Goal: Obtain resource: Download file/media

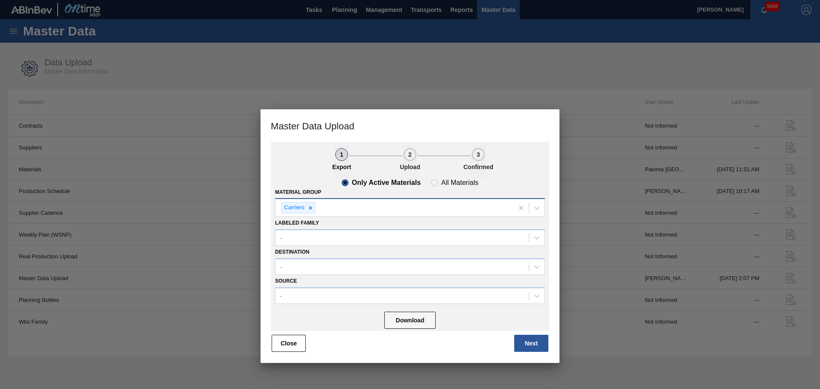
click at [364, 216] on div "Carriers" at bounding box center [394, 208] width 238 height 18
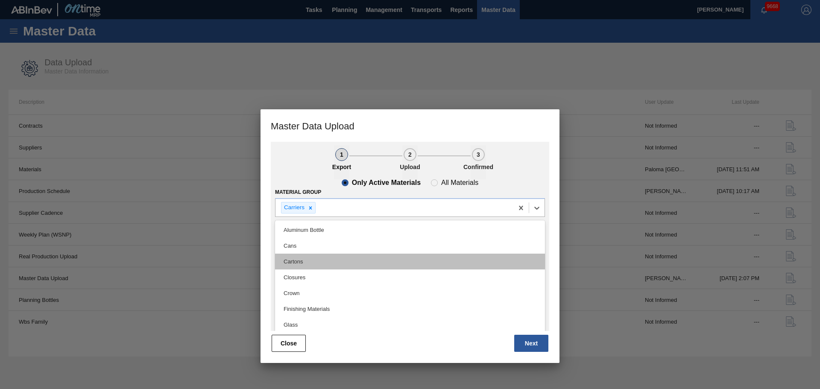
click at [327, 261] on div "Cartons" at bounding box center [410, 262] width 270 height 16
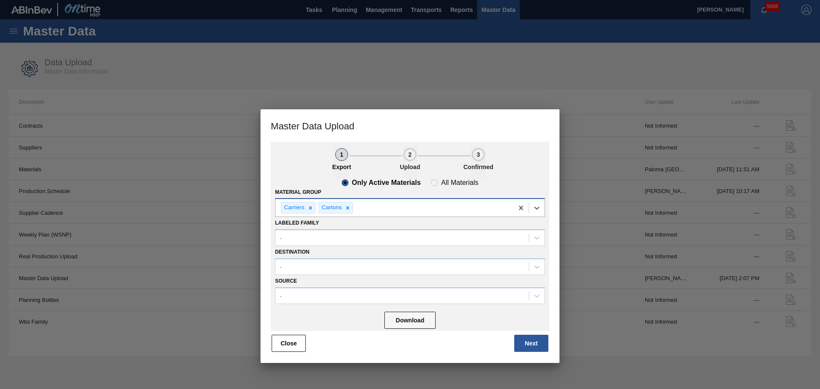
click at [393, 209] on div "Carriers Cartons" at bounding box center [394, 208] width 238 height 18
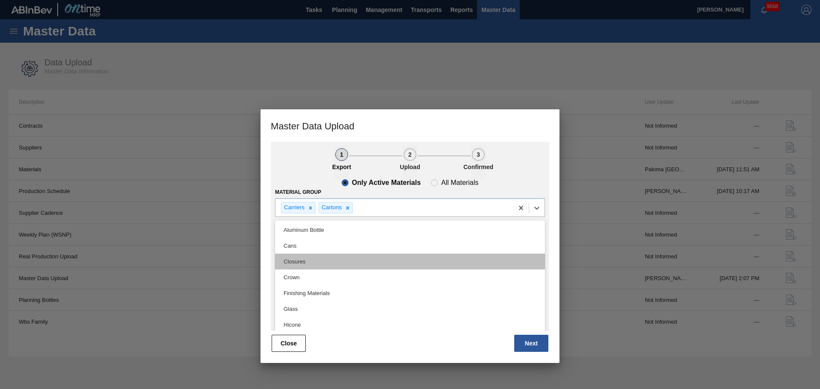
click at [348, 263] on div "Closures" at bounding box center [410, 262] width 270 height 16
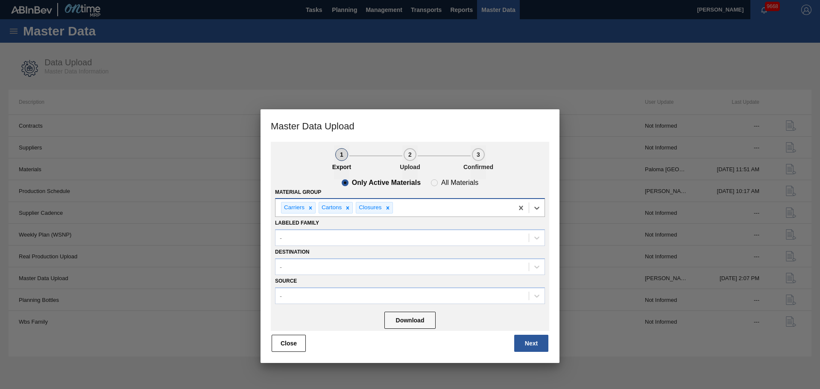
click at [419, 210] on div "Carriers Cartons Closures" at bounding box center [394, 208] width 238 height 18
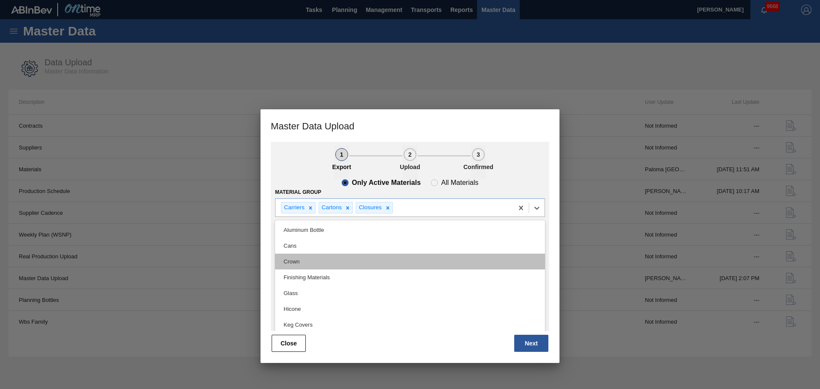
click at [380, 263] on div "Crown" at bounding box center [410, 262] width 270 height 16
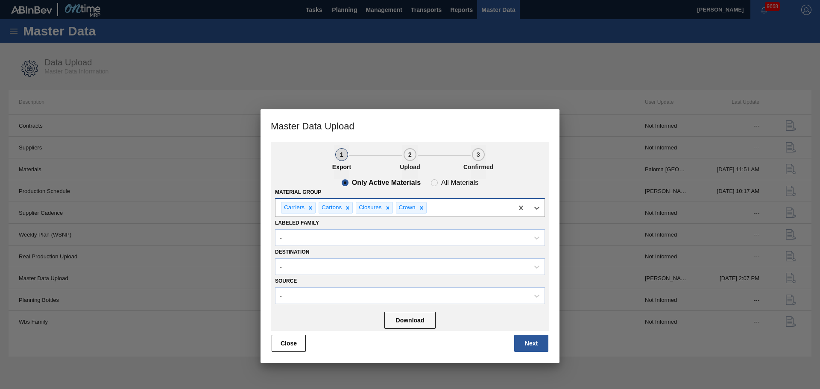
click at [465, 213] on div "Carriers Cartons Closures Crown" at bounding box center [394, 208] width 238 height 18
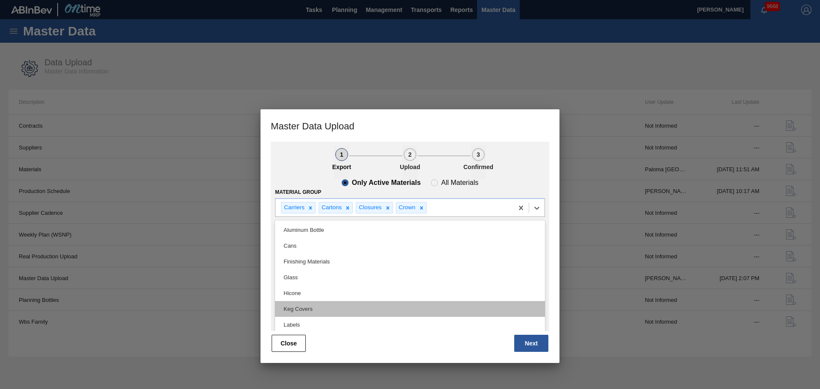
click at [316, 303] on div "Keg Covers" at bounding box center [410, 309] width 270 height 16
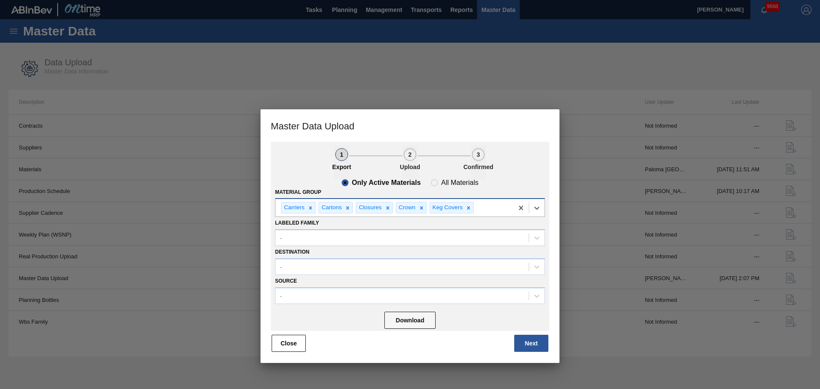
click at [496, 210] on div "Carriers Cartons Closures Crown Keg Covers" at bounding box center [394, 208] width 238 height 18
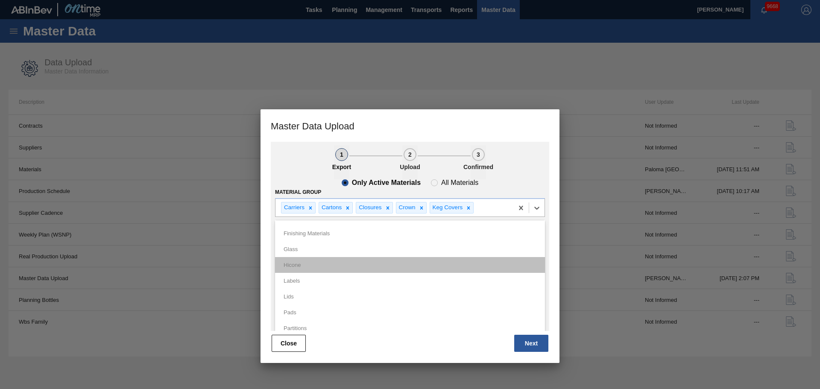
scroll to position [43, 0]
click at [330, 266] on div "Labels" at bounding box center [410, 266] width 270 height 16
click at [342, 266] on div "Labels" at bounding box center [410, 266] width 270 height 16
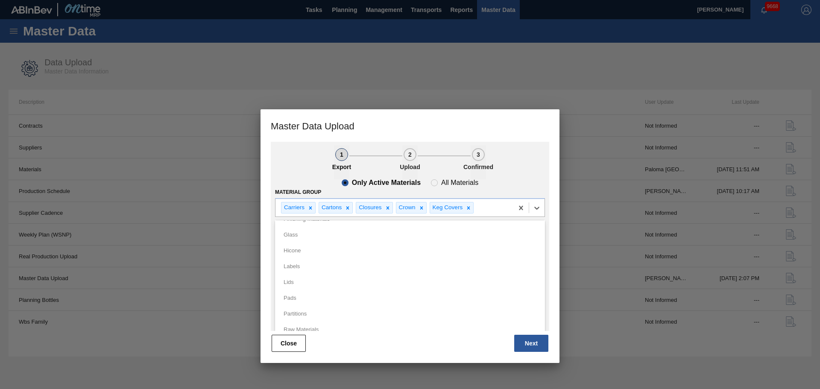
click at [497, 186] on div "Material Group option Keg Covers is disabled. Select another option. option Alu…" at bounding box center [410, 201] width 270 height 31
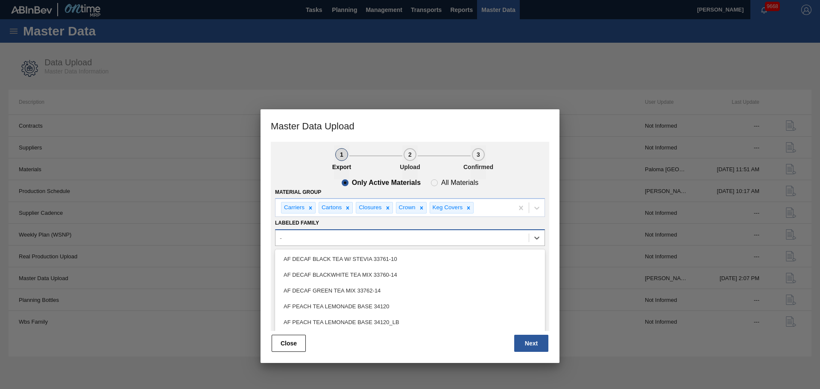
click at [378, 245] on div "-" at bounding box center [410, 237] width 270 height 17
click at [327, 225] on div "Labeled Family option AF DECAF BLACK TEA W/ STEVIA 33761-10 focused, 1 of 101. …" at bounding box center [410, 231] width 270 height 29
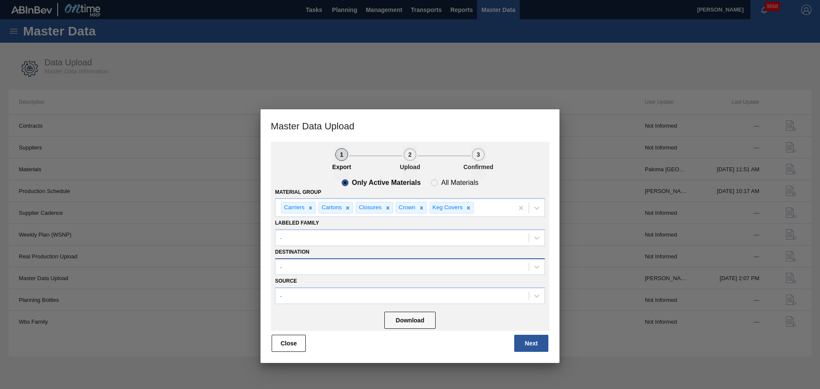
click at [324, 264] on div "-" at bounding box center [401, 266] width 253 height 12
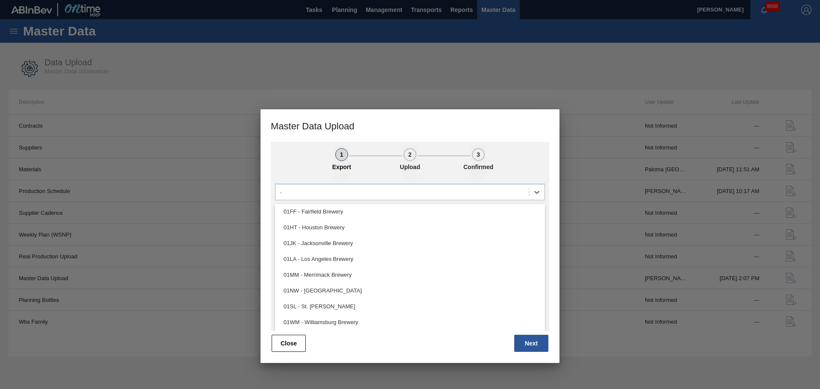
scroll to position [76, 0]
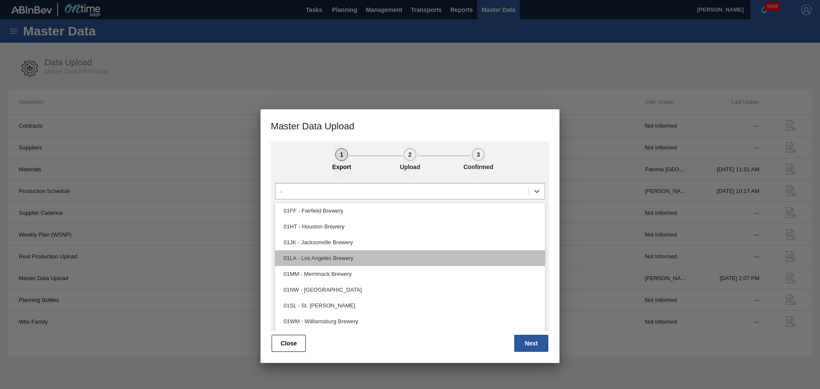
click at [339, 260] on div "01LA - Los Angeles Brewery" at bounding box center [410, 258] width 270 height 16
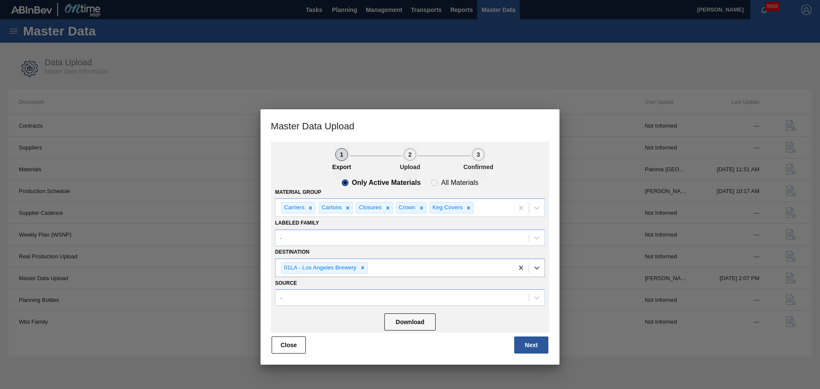
scroll to position [0, 0]
click at [409, 318] on button "Download" at bounding box center [409, 321] width 51 height 17
click at [309, 208] on icon at bounding box center [310, 208] width 6 height 6
click at [309, 208] on div at bounding box center [312, 207] width 9 height 11
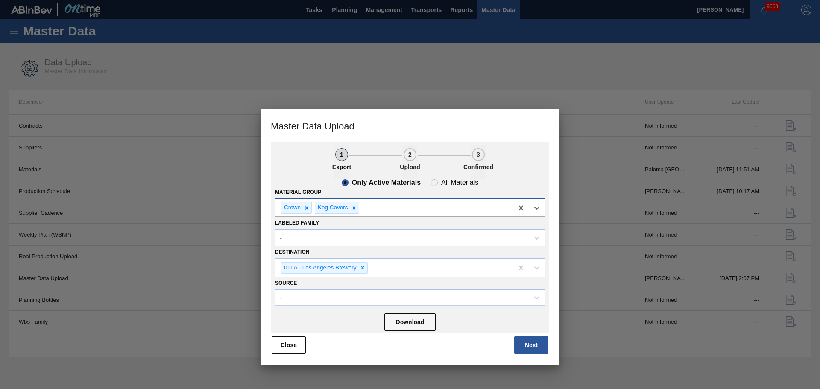
click at [309, 208] on icon at bounding box center [307, 208] width 6 height 6
click at [309, 208] on div "Keg Covers" at bounding box center [298, 207] width 34 height 11
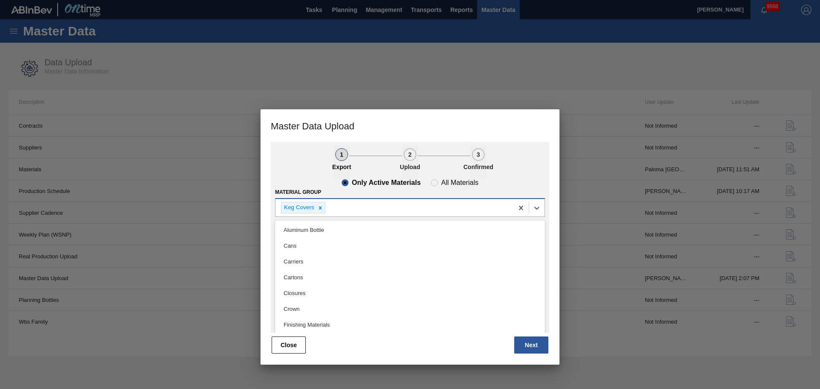
click at [313, 207] on div "Keg Covers" at bounding box center [298, 207] width 34 height 11
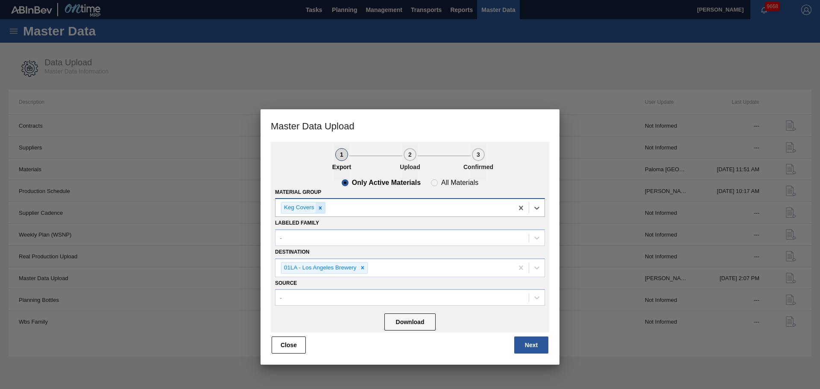
click at [318, 207] on icon at bounding box center [320, 208] width 6 height 6
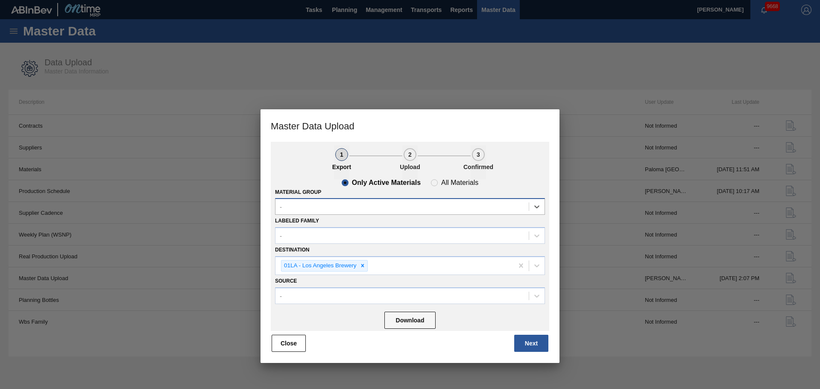
click at [322, 208] on div "-" at bounding box center [401, 207] width 253 height 12
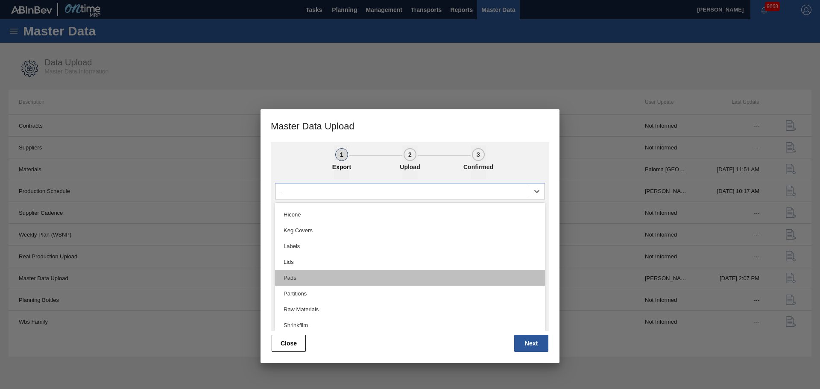
scroll to position [128, 0]
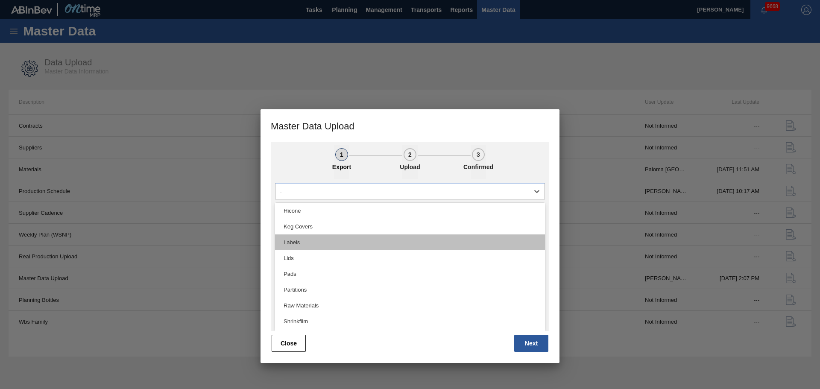
click at [305, 245] on div "Labels" at bounding box center [410, 242] width 270 height 16
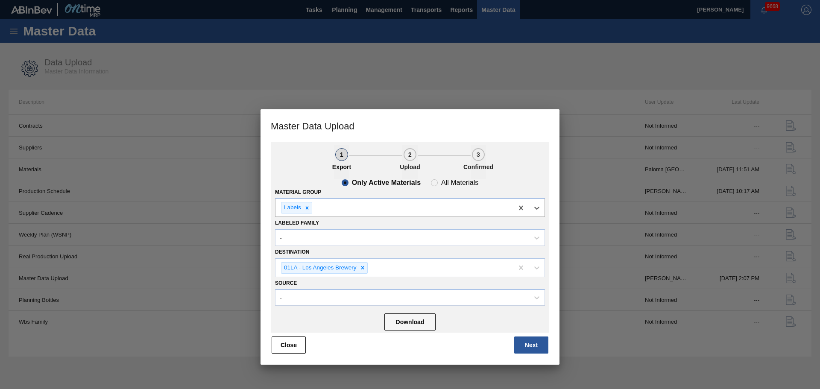
scroll to position [0, 0]
click at [355, 197] on div "Material Group option Labels, selected. Select is focused ,type to refine list,…" at bounding box center [410, 201] width 270 height 31
click at [355, 209] on div "Labels" at bounding box center [394, 208] width 238 height 18
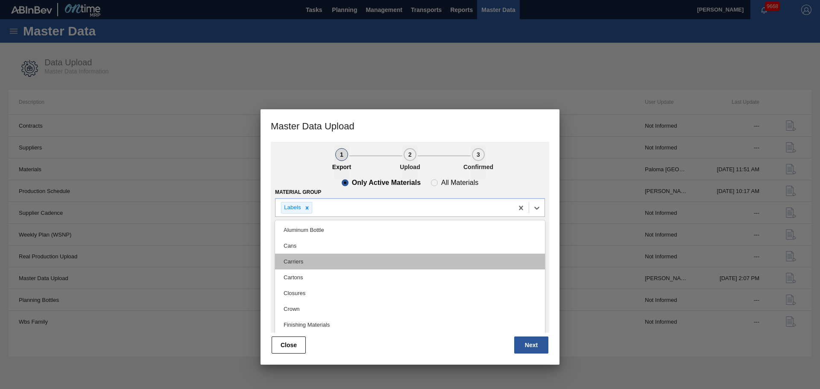
scroll to position [85, 0]
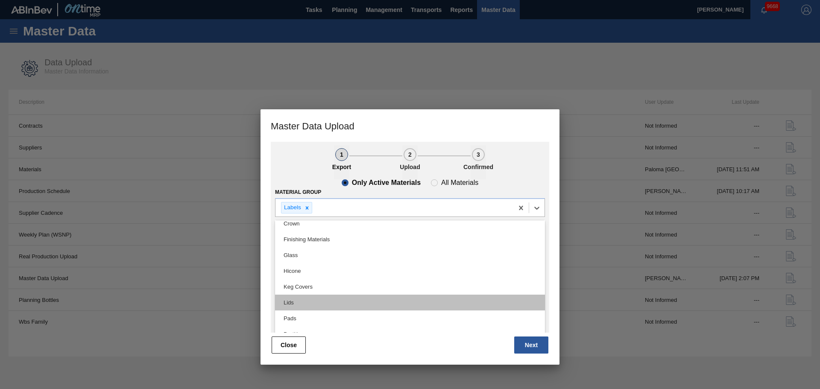
click at [311, 299] on div "Lids" at bounding box center [410, 303] width 270 height 16
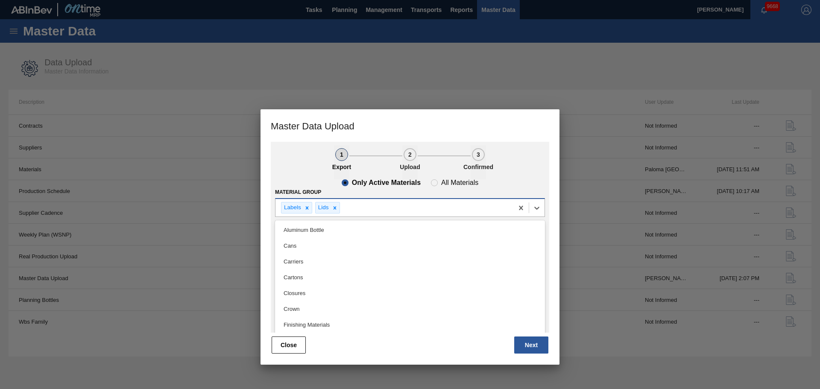
click at [366, 210] on div "Labels Lids" at bounding box center [394, 208] width 238 height 18
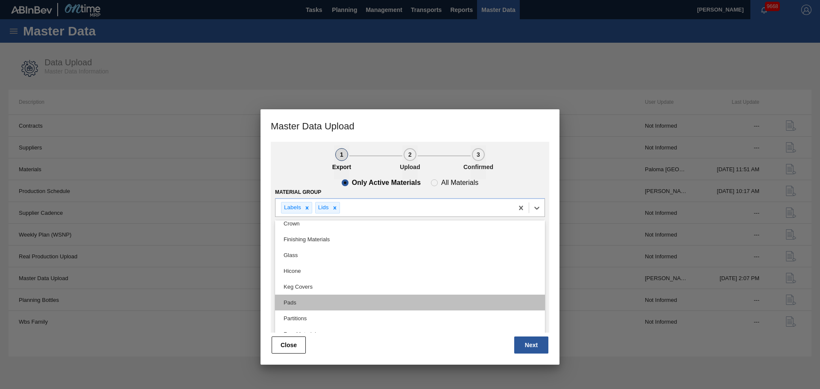
click at [311, 305] on div "Pads" at bounding box center [410, 303] width 270 height 16
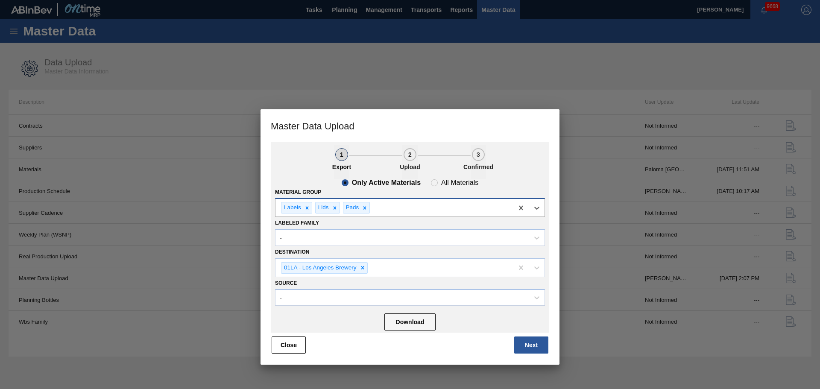
click at [399, 210] on div "Labels Lids Pads" at bounding box center [394, 208] width 238 height 18
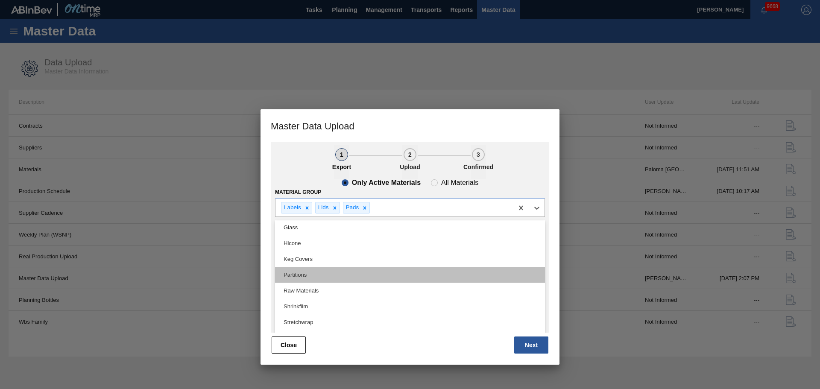
scroll to position [128, 0]
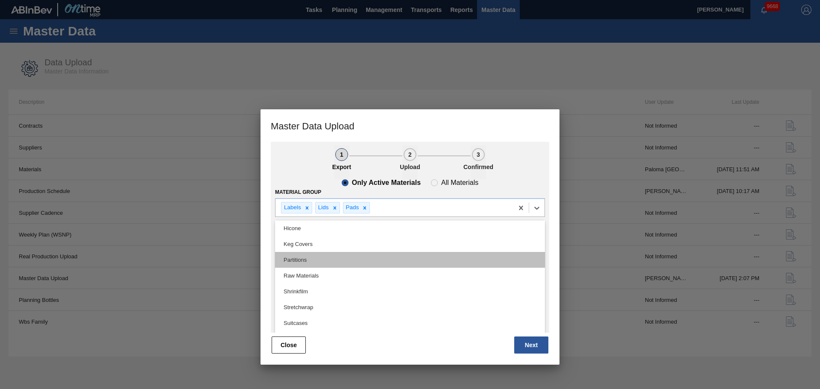
click at [331, 260] on div "Partitions" at bounding box center [410, 260] width 270 height 16
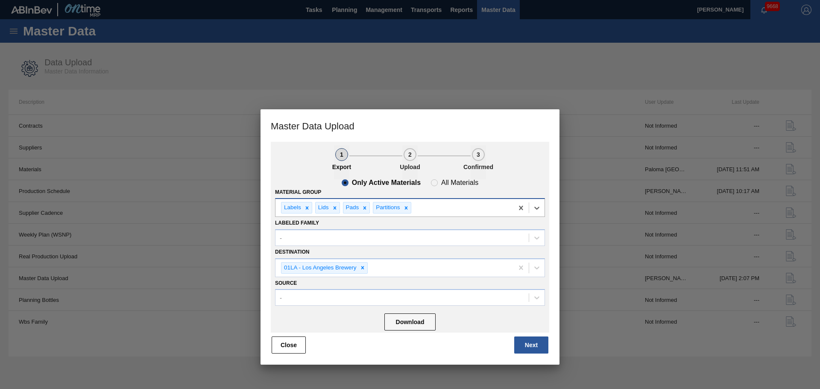
click at [427, 208] on div "Labels Lids Pads Partitions" at bounding box center [394, 208] width 238 height 18
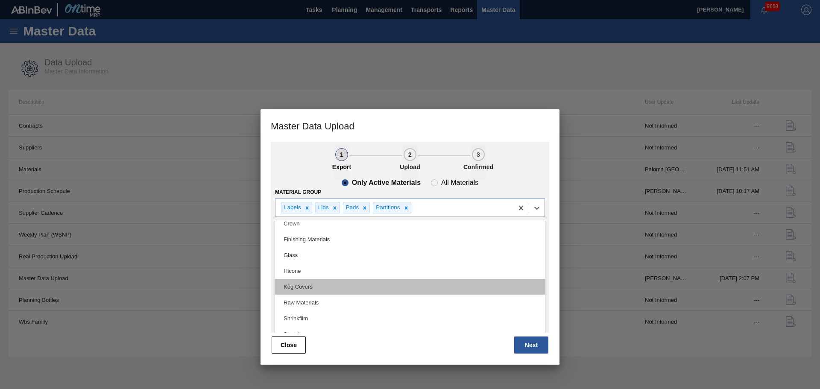
scroll to position [112, 0]
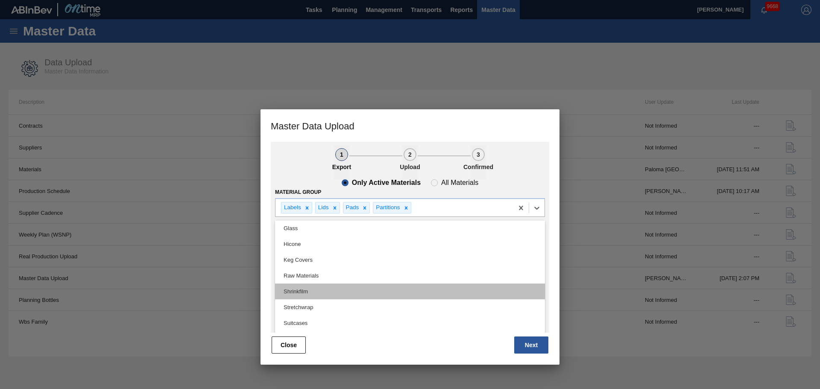
click at [387, 290] on div "Shrinkfilm" at bounding box center [410, 291] width 270 height 16
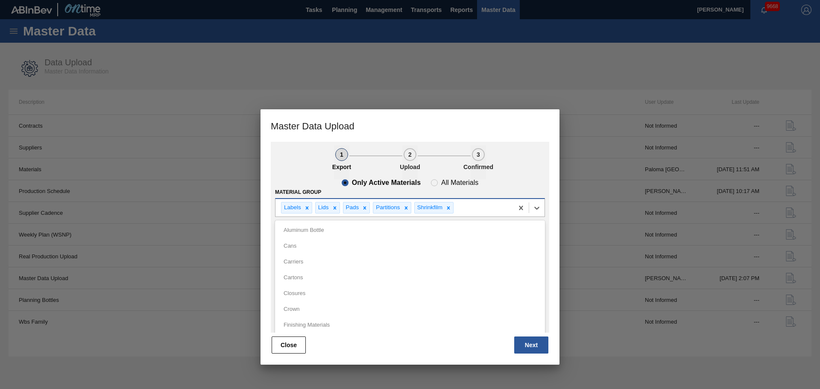
click at [467, 208] on div "Labels Lids Pads Partitions Shrinkfilm" at bounding box center [394, 208] width 238 height 18
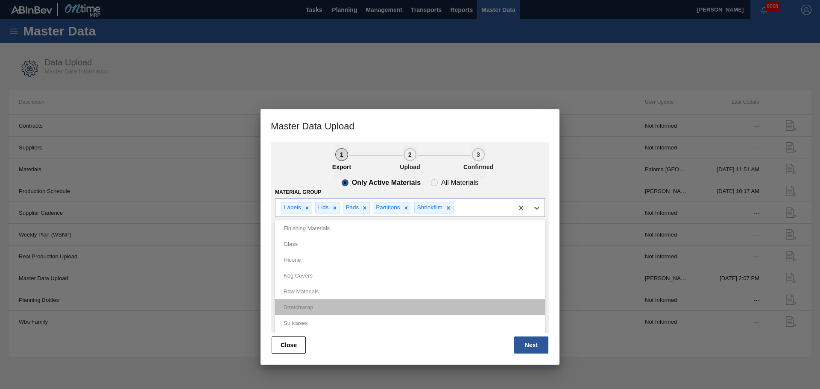
click at [357, 304] on div "Stretchwrap" at bounding box center [410, 307] width 270 height 16
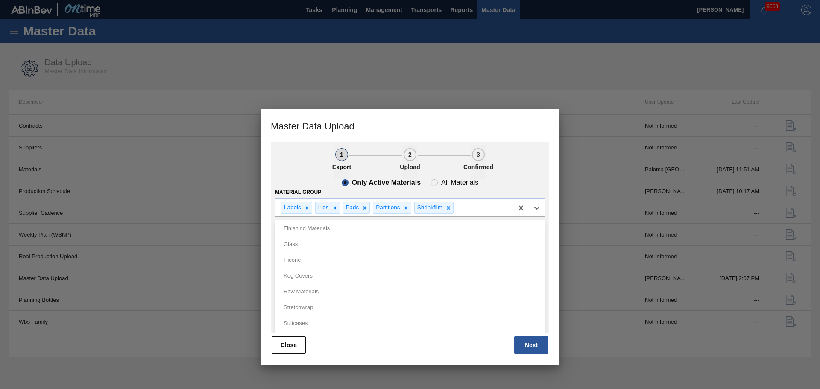
click at [520, 179] on div "Only Active Materials All Materials" at bounding box center [410, 182] width 270 height 7
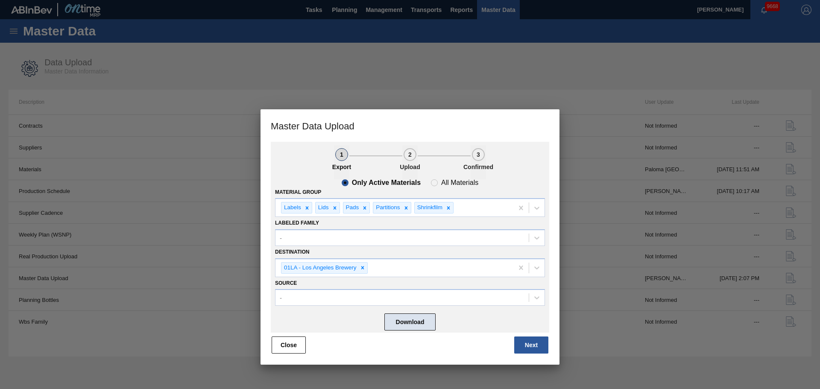
click at [400, 321] on button "Download" at bounding box center [409, 321] width 51 height 17
click at [308, 208] on icon at bounding box center [307, 208] width 6 height 6
click at [308, 208] on div "Labels Lids Pads Partitions Shrinkfilm" at bounding box center [394, 208] width 238 height 18
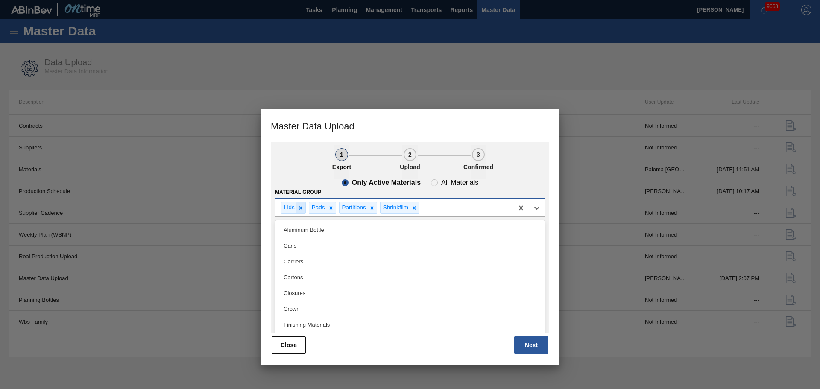
click at [304, 210] on div at bounding box center [300, 207] width 9 height 11
click at [303, 209] on icon at bounding box center [303, 208] width 6 height 6
click at [303, 209] on div "Partitions" at bounding box center [295, 207] width 28 height 11
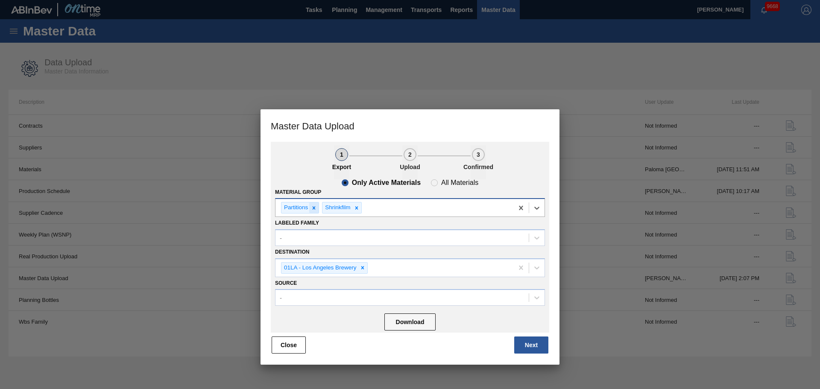
click at [311, 207] on icon at bounding box center [314, 208] width 6 height 6
click at [311, 207] on div at bounding box center [314, 207] width 9 height 11
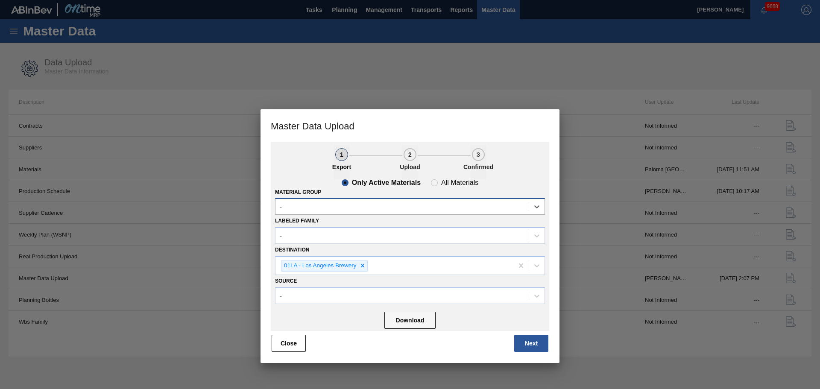
click at [326, 209] on div "-" at bounding box center [401, 207] width 253 height 12
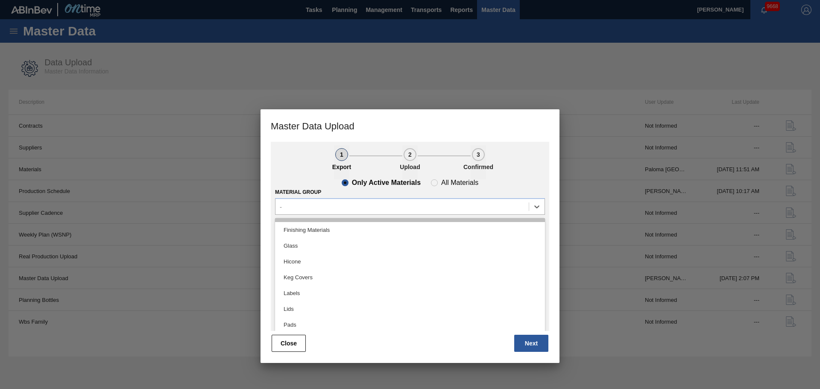
scroll to position [175, 0]
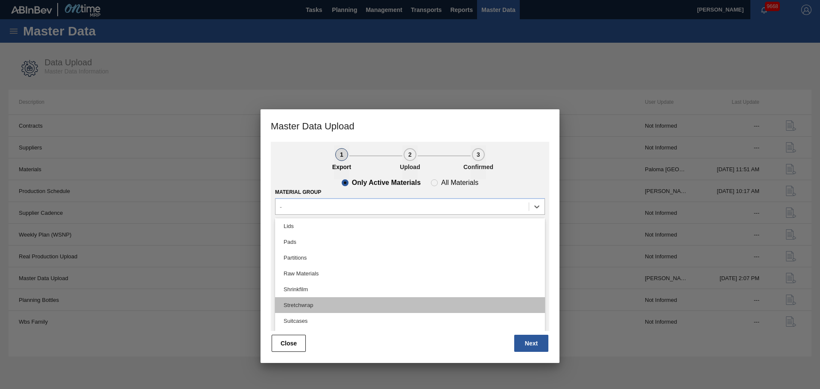
click at [342, 305] on div "Stretchwrap" at bounding box center [410, 305] width 270 height 16
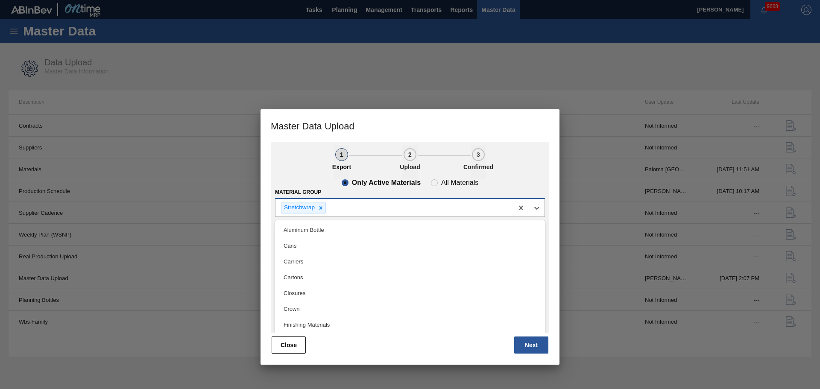
click at [345, 213] on div "Stretchwrap" at bounding box center [394, 208] width 238 height 18
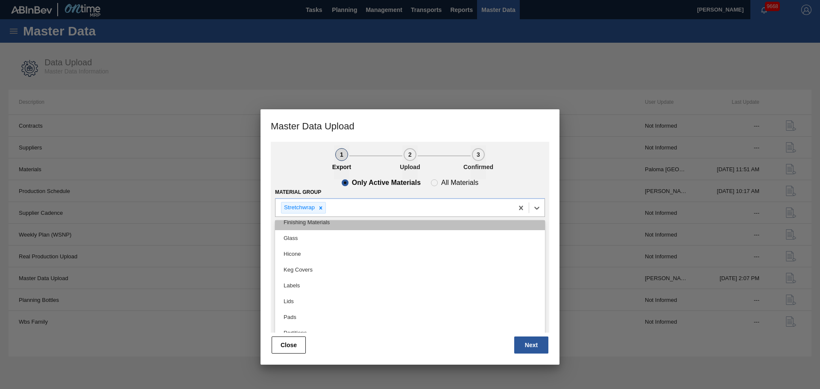
scroll to position [160, 0]
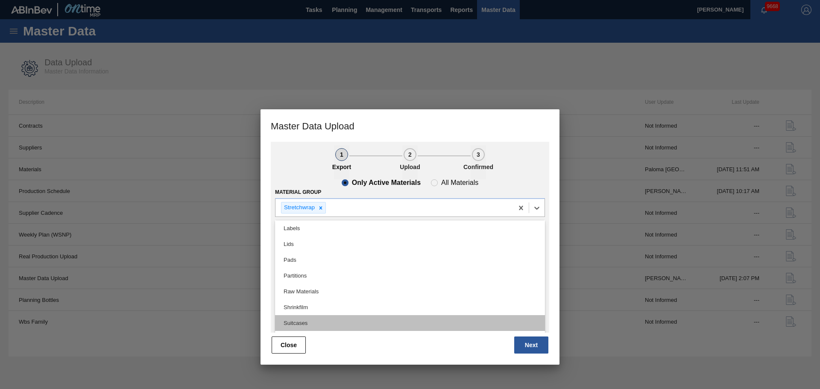
click at [323, 322] on div "Suitcases" at bounding box center [410, 323] width 270 height 16
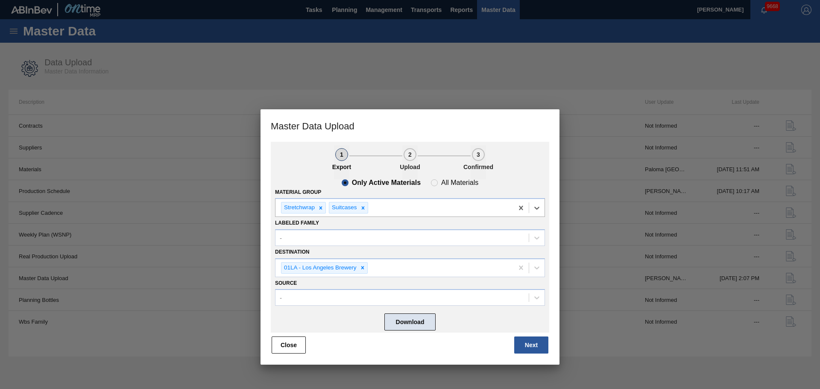
click at [409, 318] on button "Download" at bounding box center [409, 321] width 51 height 17
click at [298, 340] on button "Close" at bounding box center [288, 344] width 34 height 17
